Goal: Task Accomplishment & Management: Manage account settings

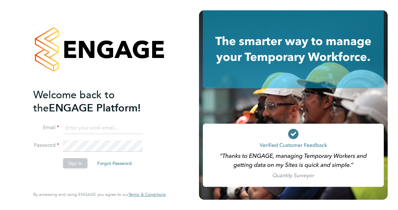
click at [95, 129] on input at bounding box center [103, 129] width 80 height 12
click at [111, 161] on button "Forgot Password" at bounding box center [114, 163] width 45 height 10
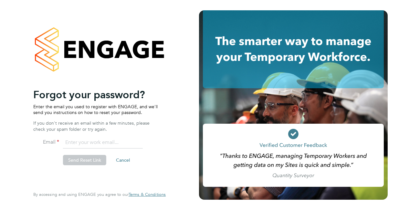
click at [97, 144] on input "email" at bounding box center [103, 143] width 80 height 12
type input "shivonne.popoola1@justice.gov.uk"
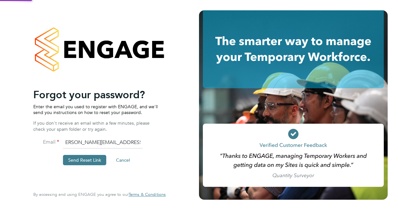
scroll to position [0, 0]
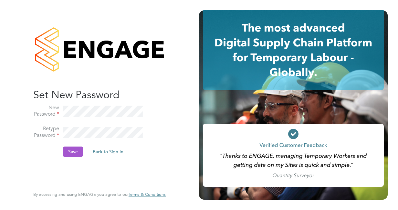
click at [70, 148] on button "Save" at bounding box center [73, 152] width 20 height 10
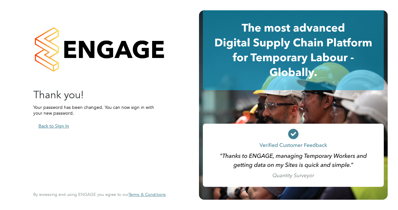
click at [61, 128] on button "Back to Sign In" at bounding box center [53, 126] width 41 height 10
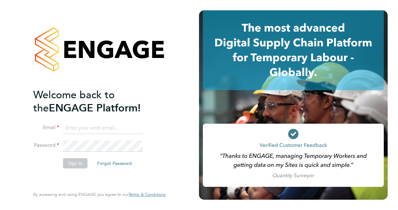
click at [76, 130] on input at bounding box center [103, 129] width 80 height 12
type input "shivonne.popoola1@justice.gov.uk"
click at [76, 164] on button "Sign In" at bounding box center [75, 163] width 25 height 10
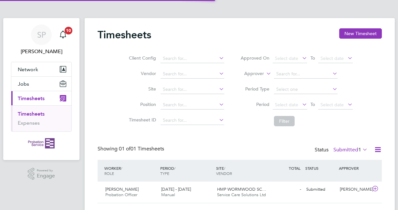
scroll to position [16, 56]
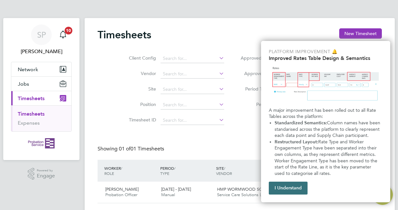
click at [293, 191] on button "I Understand" at bounding box center [288, 188] width 39 height 13
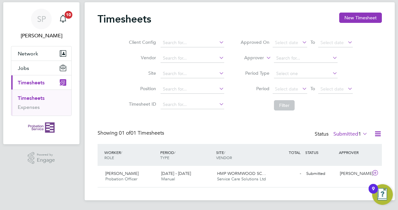
scroll to position [16, 0]
click at [147, 174] on div "[PERSON_NAME] Probation Officer [DATE] - [DATE]" at bounding box center [131, 176] width 56 height 16
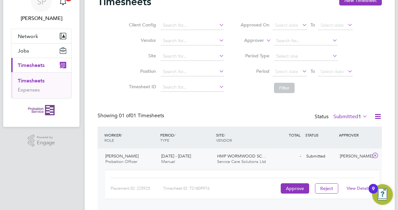
scroll to position [57, 0]
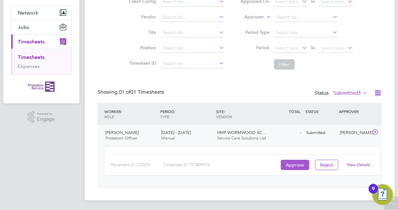
click at [291, 168] on button "Approve" at bounding box center [294, 165] width 28 height 10
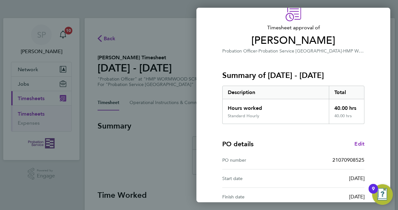
scroll to position [98, 0]
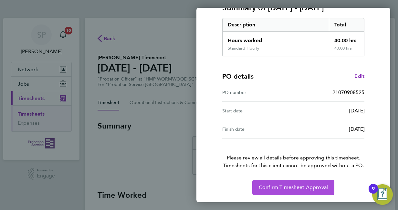
click at [285, 190] on span "Confirm Timesheet Approval" at bounding box center [293, 188] width 69 height 6
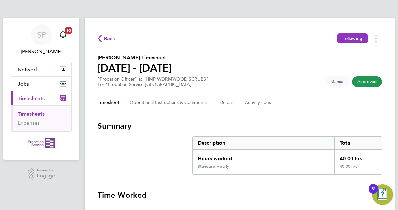
click at [23, 99] on span "Timesheets" at bounding box center [31, 99] width 27 height 6
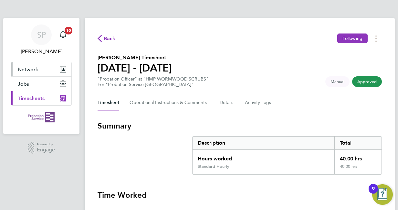
click at [26, 68] on span "Network" at bounding box center [28, 69] width 20 height 6
